Goal: Task Accomplishment & Management: Manage account settings

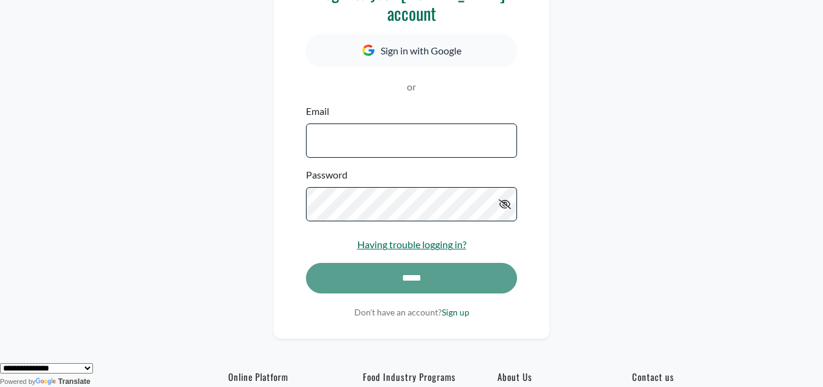
scroll to position [184, 0]
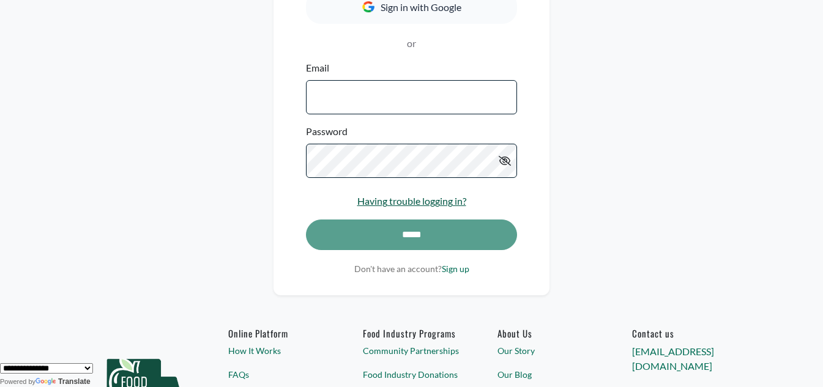
click at [415, 198] on link "Having trouble logging in?" at bounding box center [411, 201] width 109 height 12
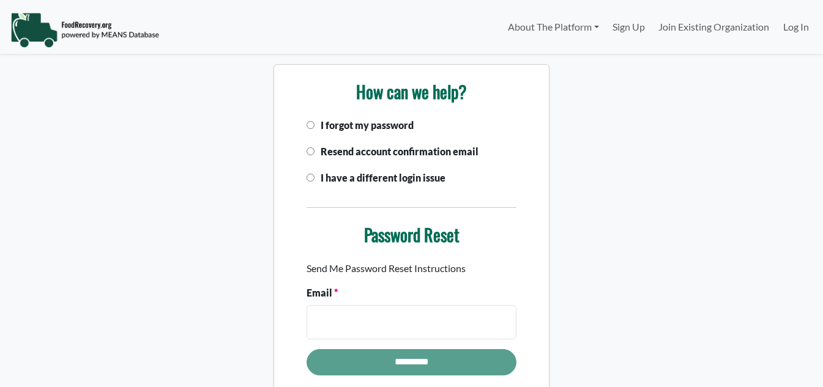
select select "Language Translate Widget"
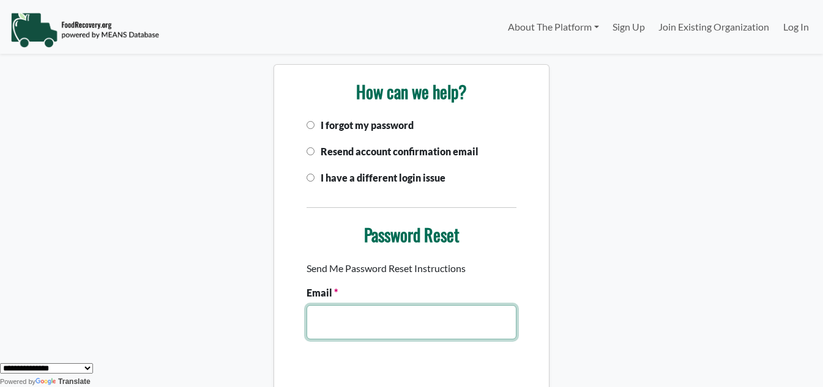
click at [401, 330] on input "Email" at bounding box center [412, 322] width 210 height 34
type input "**********"
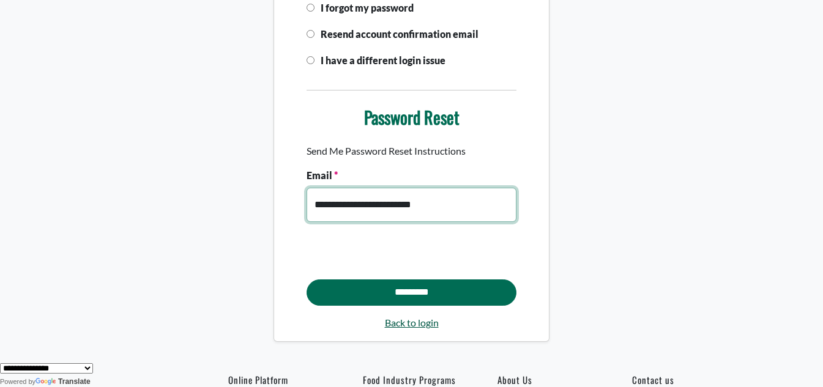
scroll to position [122, 0]
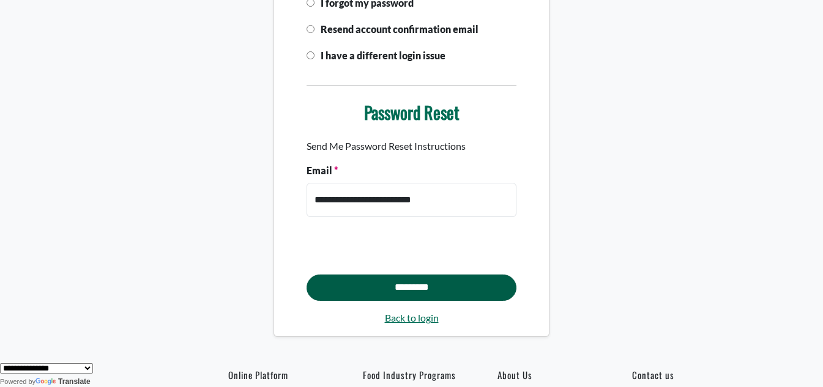
click at [389, 283] on input "*********" at bounding box center [412, 288] width 210 height 27
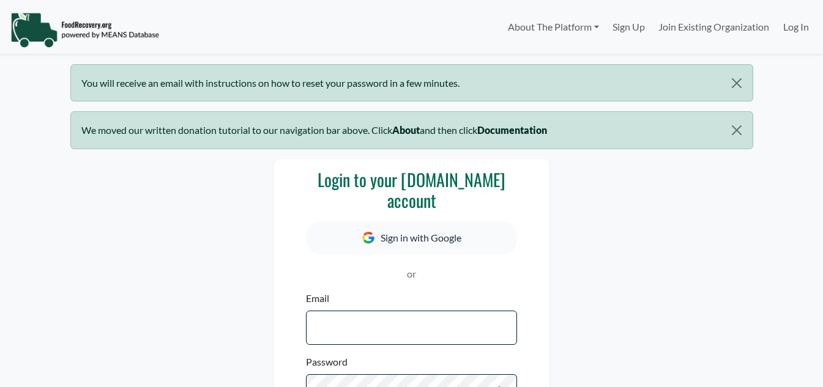
select select "Language Translate Widget"
type input "**********"
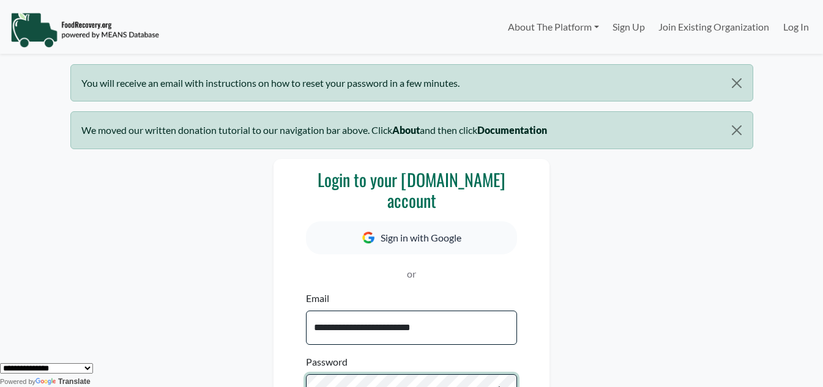
scroll to position [10, 0]
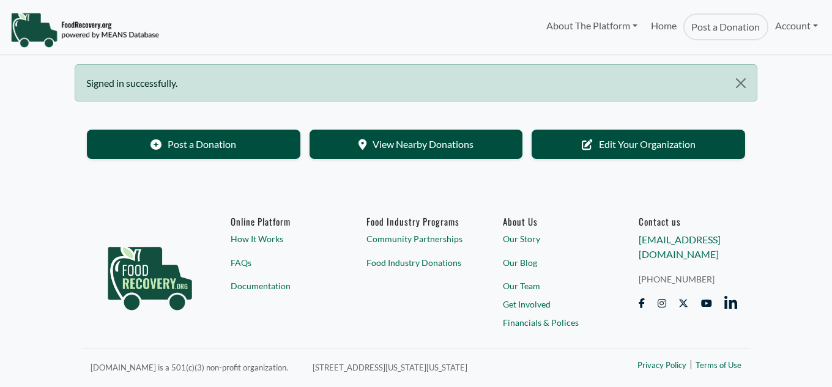
select select "Language Translate Widget"
click at [791, 23] on link "Account" at bounding box center [797, 25] width 56 height 24
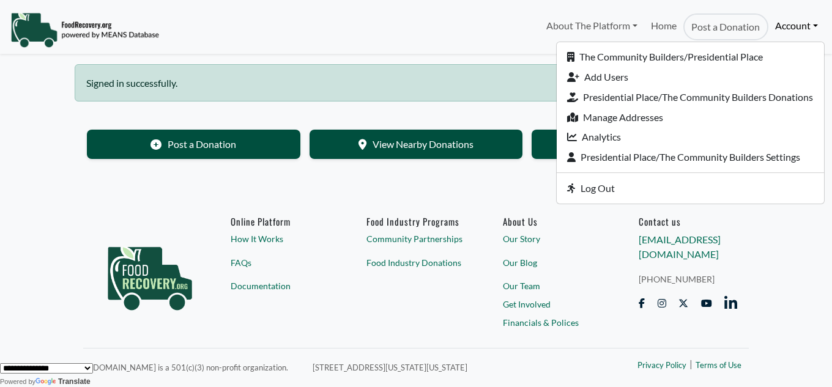
click at [253, 181] on section "Post a Donation View Nearby Donations Edit Your Organization" at bounding box center [416, 147] width 683 height 72
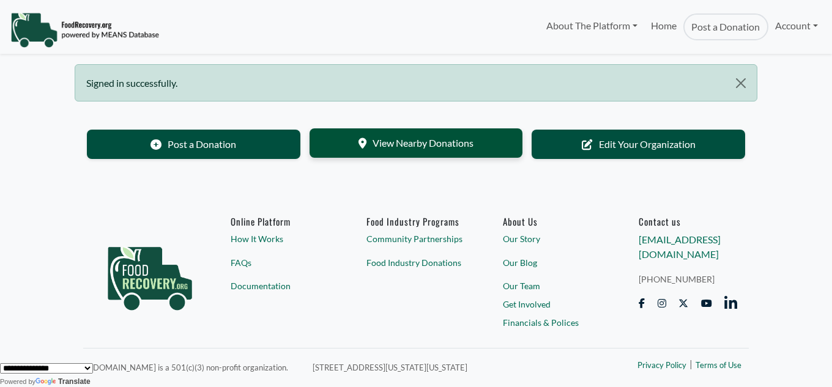
click at [419, 144] on link "View Nearby Donations" at bounding box center [417, 143] width 214 height 29
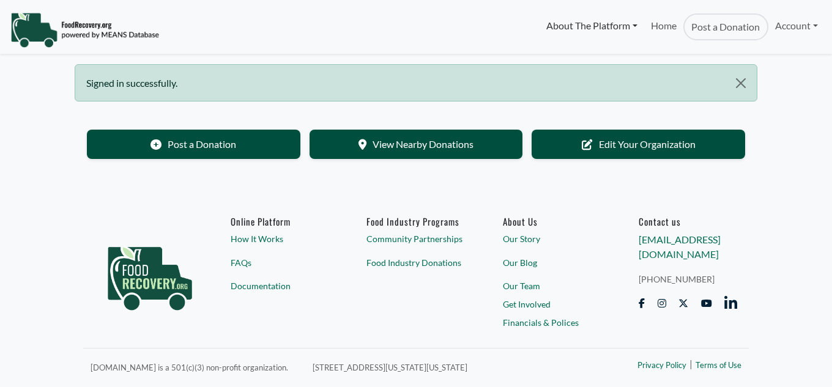
click at [610, 23] on link "About The Platform" at bounding box center [591, 25] width 105 height 24
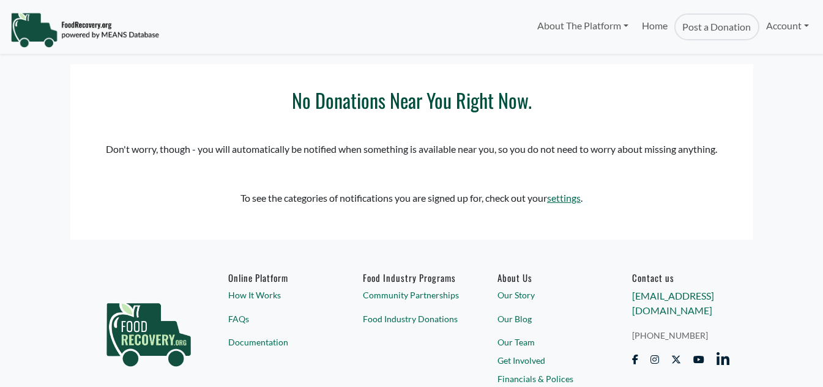
select select "Language Translate Widget"
